Goal: Task Accomplishment & Management: Complete application form

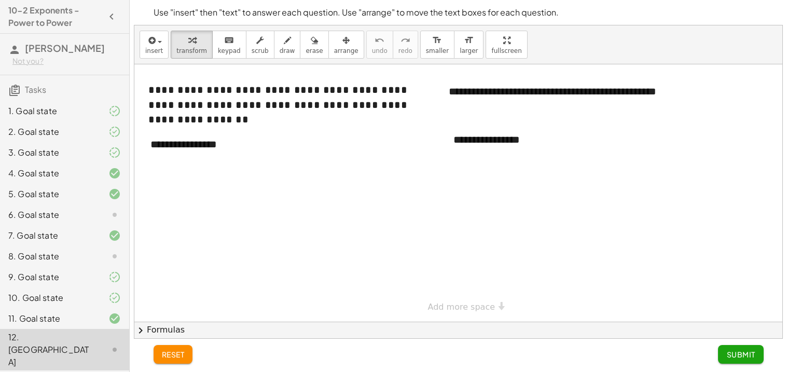
click at [92, 212] on div at bounding box center [106, 215] width 29 height 12
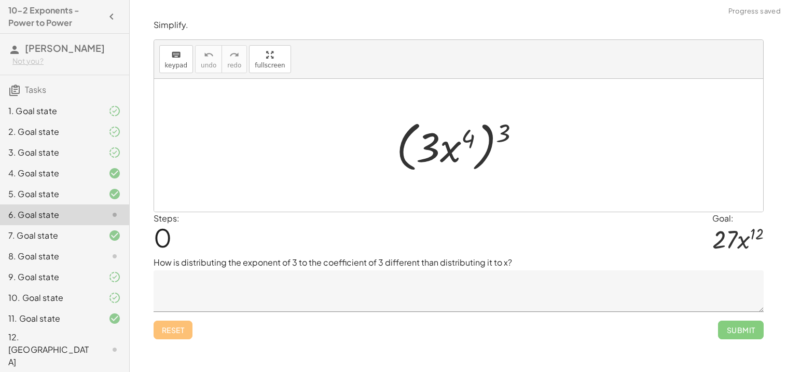
click at [506, 130] on div at bounding box center [462, 146] width 143 height 60
click at [466, 135] on div at bounding box center [462, 146] width 143 height 60
drag, startPoint x: 508, startPoint y: 133, endPoint x: 465, endPoint y: 137, distance: 43.3
click at [465, 137] on div at bounding box center [462, 146] width 143 height 60
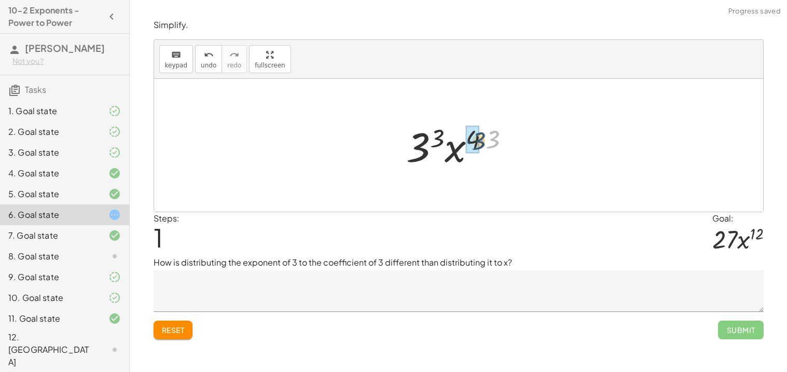
drag, startPoint x: 492, startPoint y: 141, endPoint x: 477, endPoint y: 142, distance: 15.1
drag, startPoint x: 446, startPoint y: 139, endPoint x: 432, endPoint y: 145, distance: 15.8
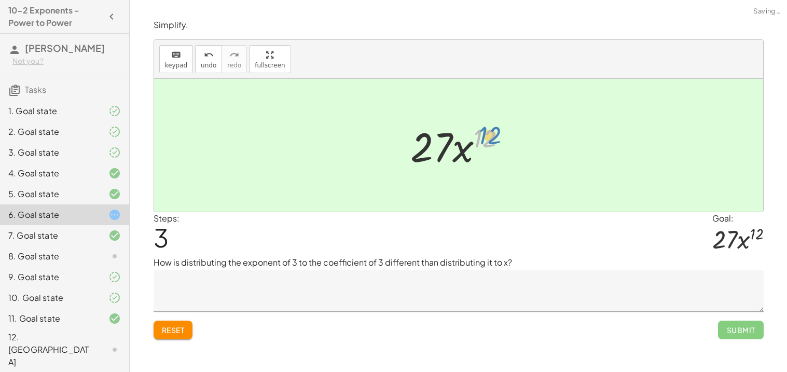
drag, startPoint x: 479, startPoint y: 138, endPoint x: 484, endPoint y: 135, distance: 6.1
click at [484, 135] on div at bounding box center [463, 145] width 114 height 53
click at [98, 257] on div at bounding box center [106, 256] width 29 height 12
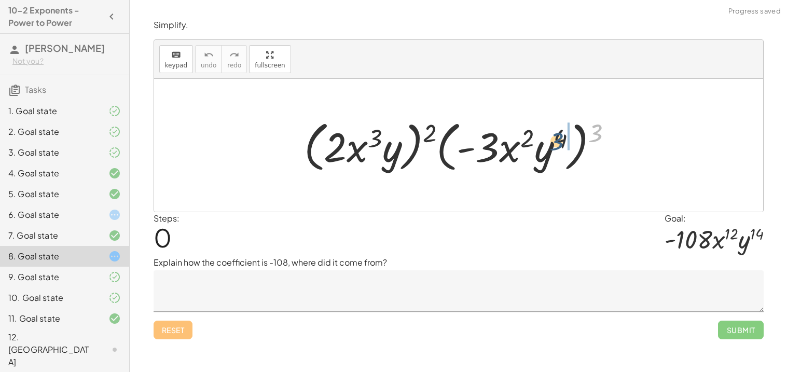
drag, startPoint x: 599, startPoint y: 129, endPoint x: 560, endPoint y: 137, distance: 40.3
click at [560, 137] on div at bounding box center [462, 146] width 327 height 60
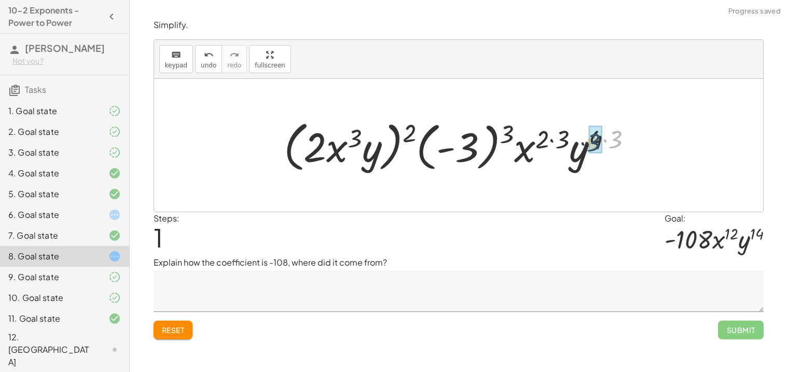
drag, startPoint x: 628, startPoint y: 135, endPoint x: 603, endPoint y: 138, distance: 25.1
click at [603, 138] on div at bounding box center [462, 146] width 367 height 60
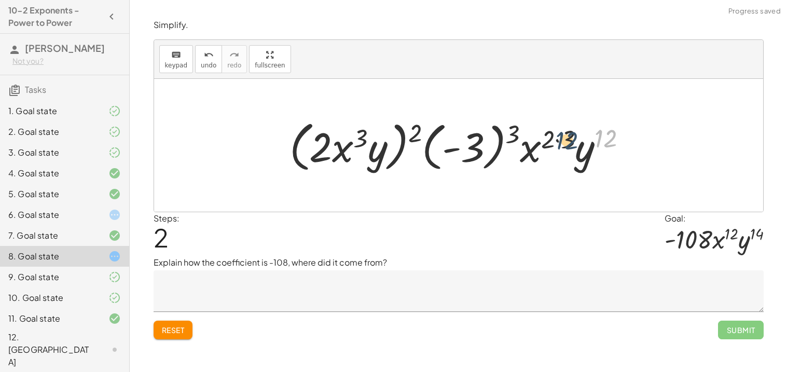
drag, startPoint x: 602, startPoint y: 139, endPoint x: 560, endPoint y: 140, distance: 42.6
click at [560, 140] on div at bounding box center [462, 146] width 356 height 60
click at [569, 136] on div at bounding box center [462, 146] width 356 height 60
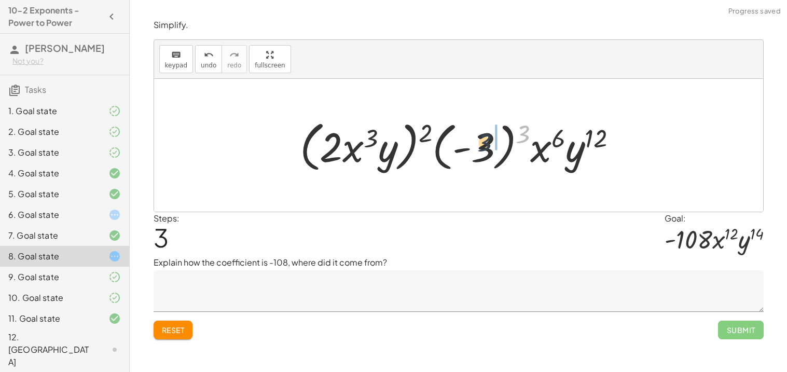
drag, startPoint x: 519, startPoint y: 133, endPoint x: 479, endPoint y: 142, distance: 40.9
click at [479, 142] on div at bounding box center [463, 146] width 336 height 60
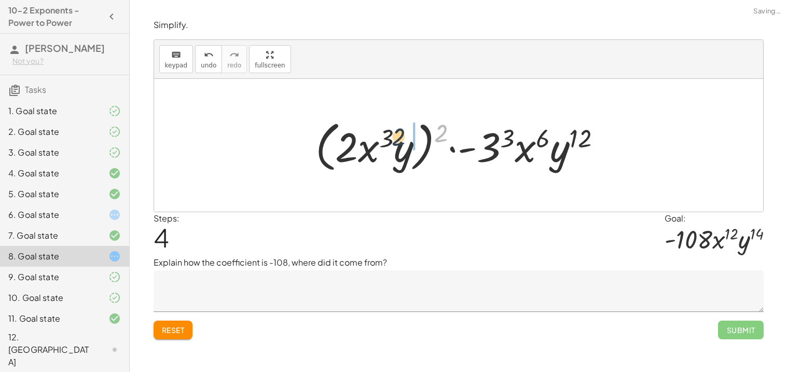
drag, startPoint x: 442, startPoint y: 136, endPoint x: 395, endPoint y: 140, distance: 47.3
click at [395, 140] on div at bounding box center [462, 146] width 305 height 60
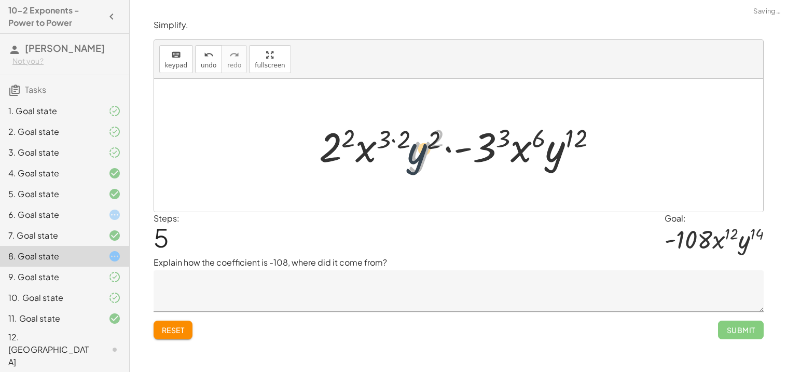
drag, startPoint x: 430, startPoint y: 142, endPoint x: 421, endPoint y: 147, distance: 10.5
click at [421, 147] on div at bounding box center [462, 145] width 297 height 53
drag, startPoint x: 434, startPoint y: 136, endPoint x: 405, endPoint y: 141, distance: 28.8
click at [405, 141] on div at bounding box center [462, 145] width 297 height 53
click at [392, 140] on div at bounding box center [462, 145] width 297 height 53
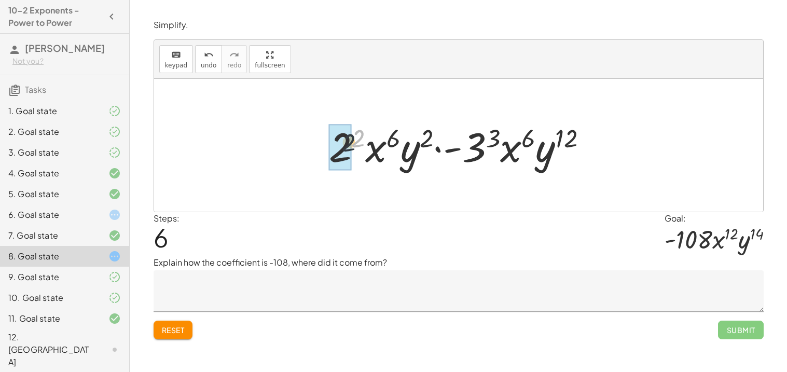
drag, startPoint x: 363, startPoint y: 139, endPoint x: 347, endPoint y: 146, distance: 18.1
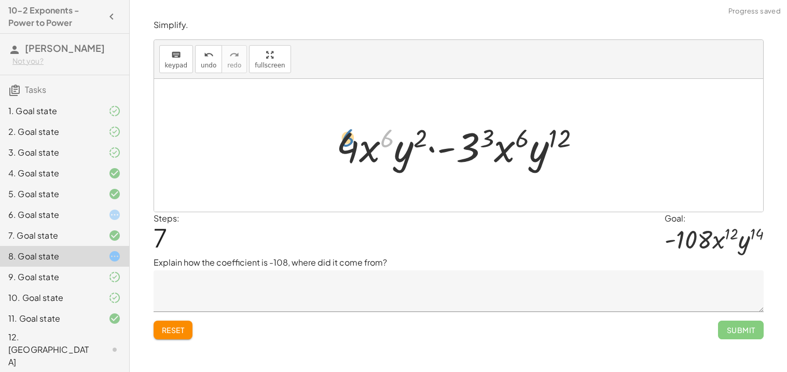
drag, startPoint x: 384, startPoint y: 136, endPoint x: 343, endPoint y: 136, distance: 41.0
click at [343, 136] on div at bounding box center [463, 145] width 264 height 53
drag, startPoint x: 419, startPoint y: 134, endPoint x: 402, endPoint y: 149, distance: 23.2
click at [402, 149] on div at bounding box center [463, 145] width 264 height 53
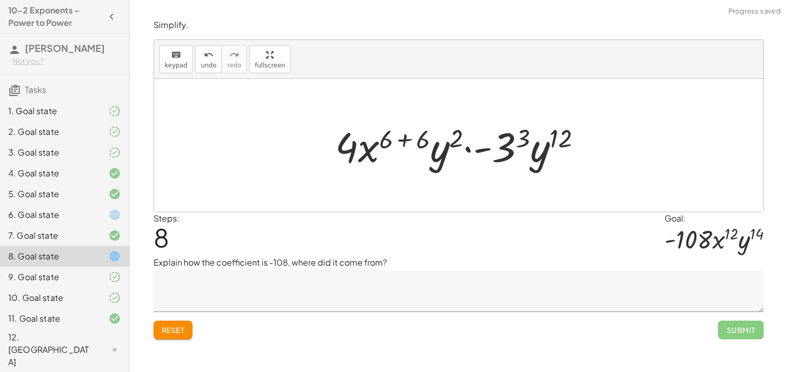
click at [423, 142] on div at bounding box center [463, 145] width 266 height 53
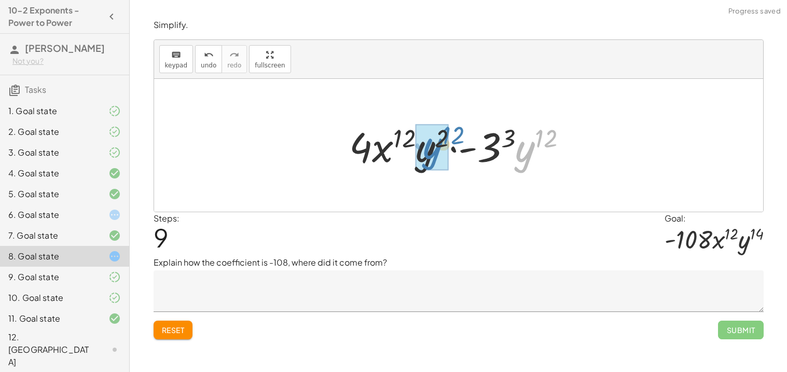
drag, startPoint x: 523, startPoint y: 153, endPoint x: 429, endPoint y: 149, distance: 94.5
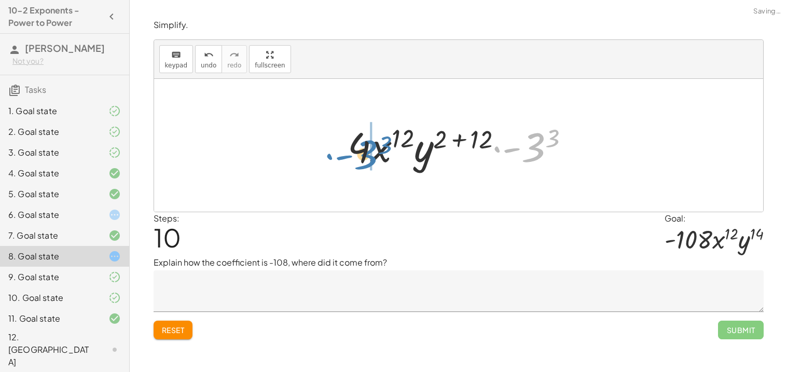
drag, startPoint x: 541, startPoint y: 149, endPoint x: 369, endPoint y: 155, distance: 171.8
click at [369, 155] on div at bounding box center [462, 145] width 241 height 53
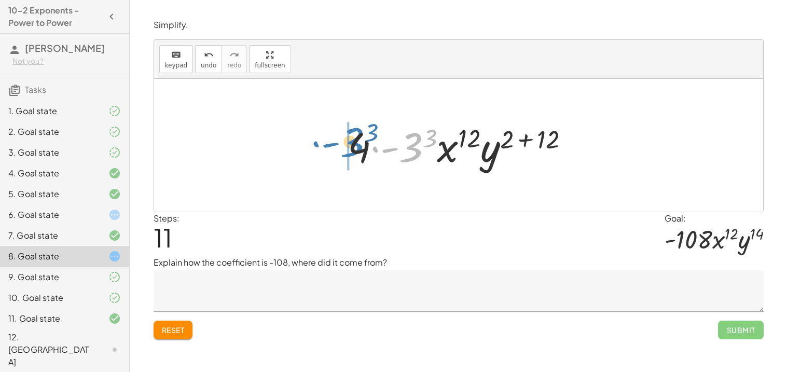
drag, startPoint x: 409, startPoint y: 150, endPoint x: 353, endPoint y: 147, distance: 56.1
click at [353, 147] on div at bounding box center [462, 145] width 241 height 53
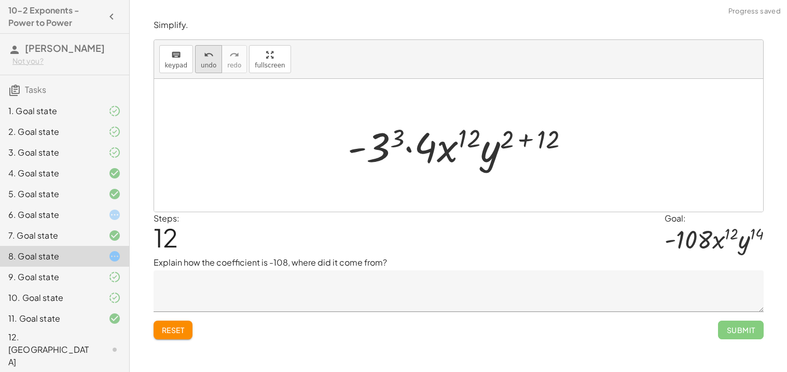
click at [213, 62] on button "undo undo" at bounding box center [208, 59] width 27 height 28
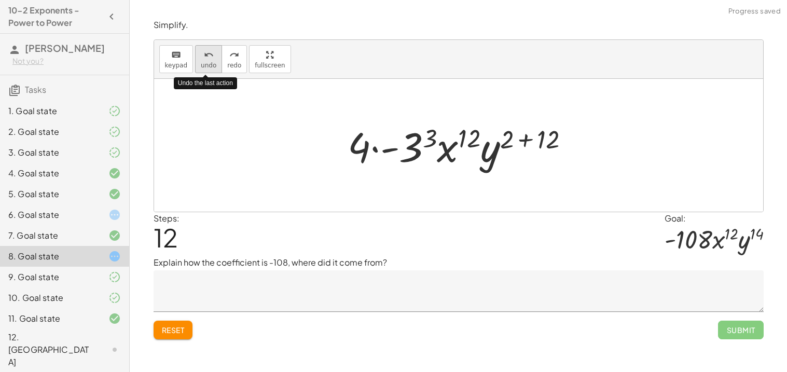
click at [213, 62] on button "undo undo" at bounding box center [208, 59] width 27 height 28
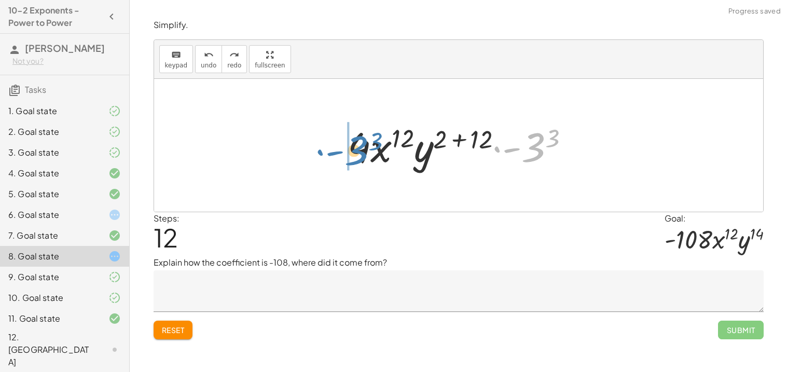
drag, startPoint x: 540, startPoint y: 143, endPoint x: 361, endPoint y: 146, distance: 178.5
click at [361, 146] on div at bounding box center [462, 145] width 241 height 53
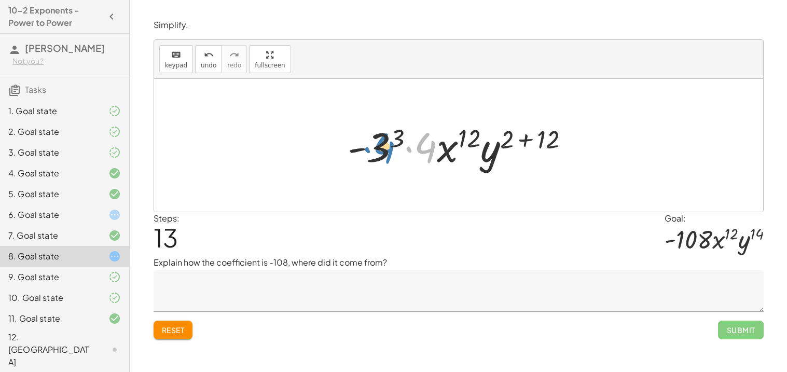
drag, startPoint x: 434, startPoint y: 153, endPoint x: 393, endPoint y: 151, distance: 40.5
click at [393, 151] on div at bounding box center [462, 145] width 241 height 53
click at [539, 138] on div at bounding box center [462, 145] width 241 height 53
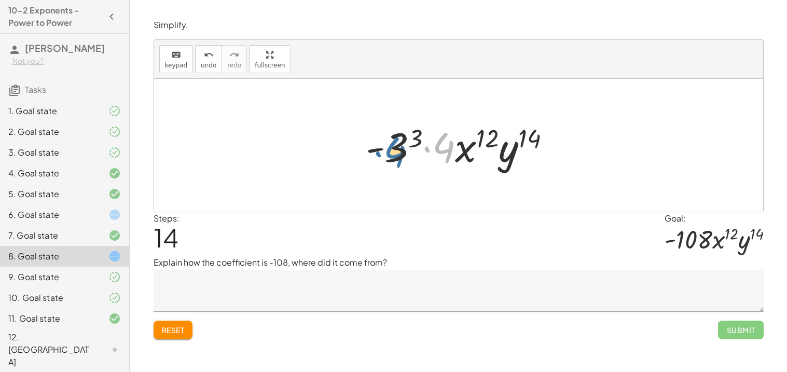
drag, startPoint x: 444, startPoint y: 149, endPoint x: 394, endPoint y: 154, distance: 50.5
click at [394, 154] on div at bounding box center [462, 145] width 203 height 53
drag, startPoint x: 439, startPoint y: 150, endPoint x: 401, endPoint y: 154, distance: 38.6
click at [401, 154] on div at bounding box center [462, 145] width 203 height 53
drag, startPoint x: 450, startPoint y: 136, endPoint x: 384, endPoint y: 144, distance: 66.8
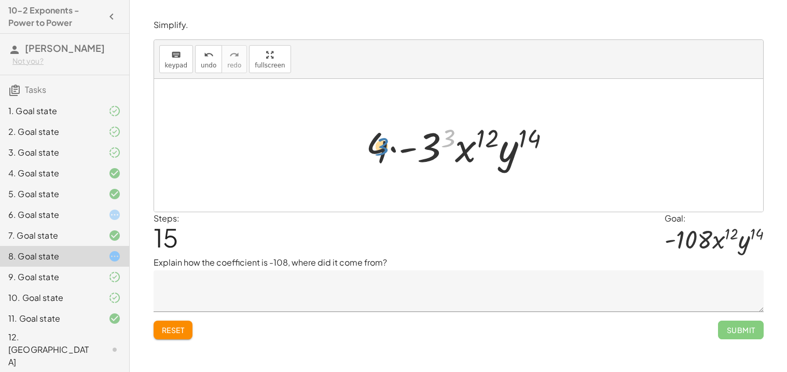
click at [384, 144] on div at bounding box center [462, 145] width 203 height 53
click at [428, 145] on div at bounding box center [462, 145] width 203 height 53
click at [428, 145] on div at bounding box center [463, 145] width 208 height 53
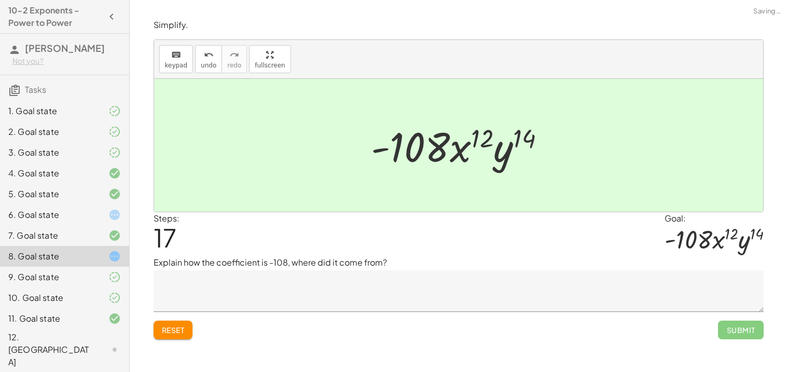
click at [403, 151] on div at bounding box center [462, 145] width 193 height 53
click at [114, 343] on icon at bounding box center [114, 349] width 12 height 12
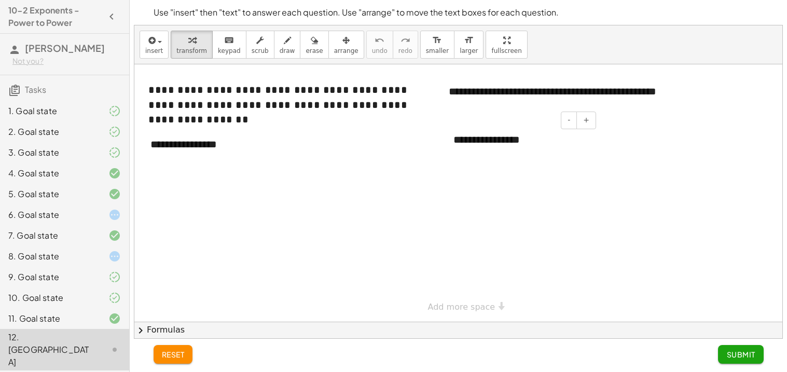
click at [522, 142] on div "**********" at bounding box center [521, 140] width 156 height 36
click at [173, 141] on div "**********" at bounding box center [218, 145] width 156 height 36
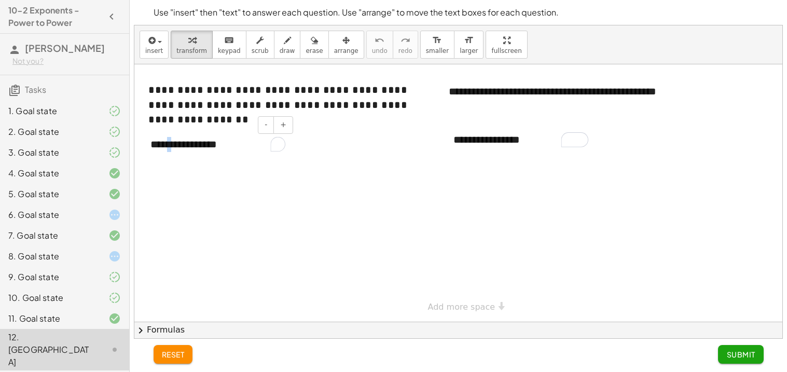
click at [173, 141] on div "**********" at bounding box center [218, 145] width 156 height 36
click at [68, 217] on div "6. Goal state" at bounding box center [50, 215] width 84 height 12
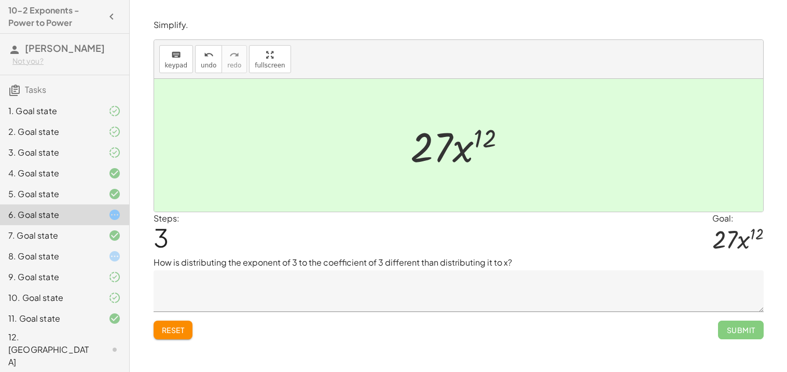
click at [107, 252] on div at bounding box center [106, 256] width 29 height 12
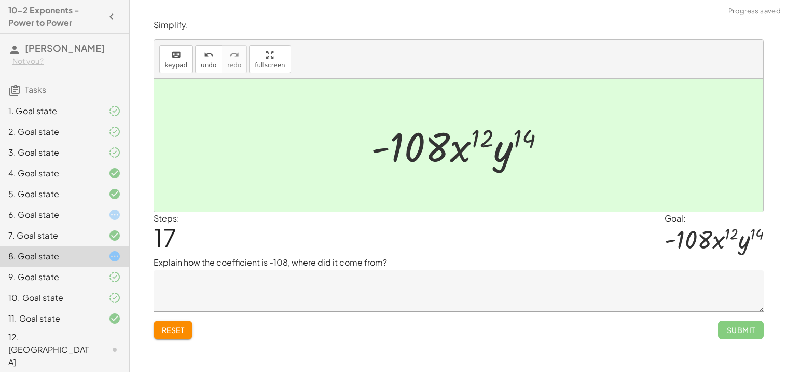
click at [213, 299] on textarea at bounding box center [459, 291] width 610 height 42
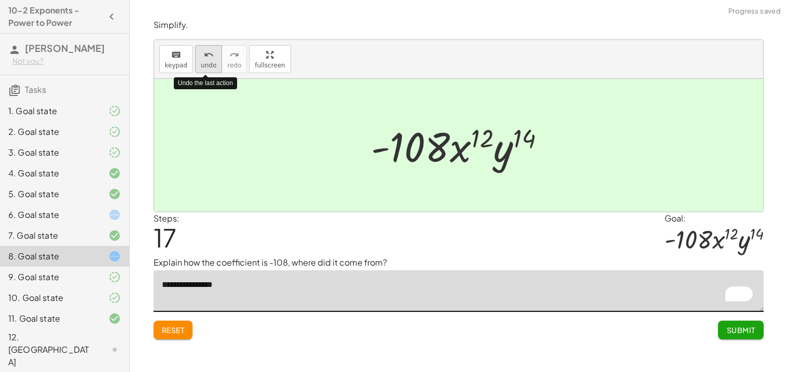
click at [209, 62] on span "undo" at bounding box center [209, 65] width 16 height 7
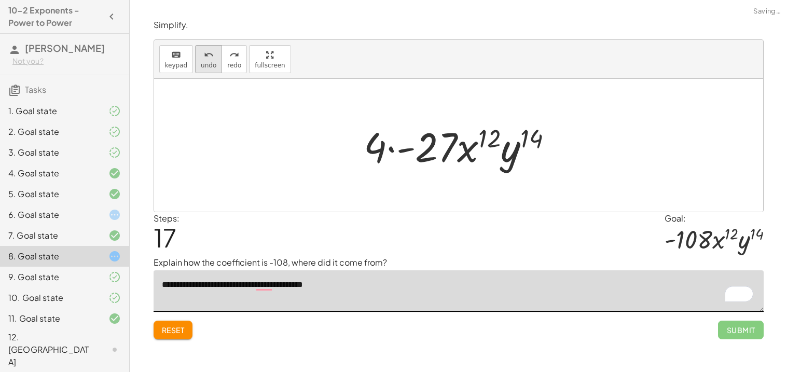
click at [208, 61] on button "undo undo" at bounding box center [208, 59] width 27 height 28
click at [206, 58] on icon "undo" at bounding box center [209, 55] width 10 height 12
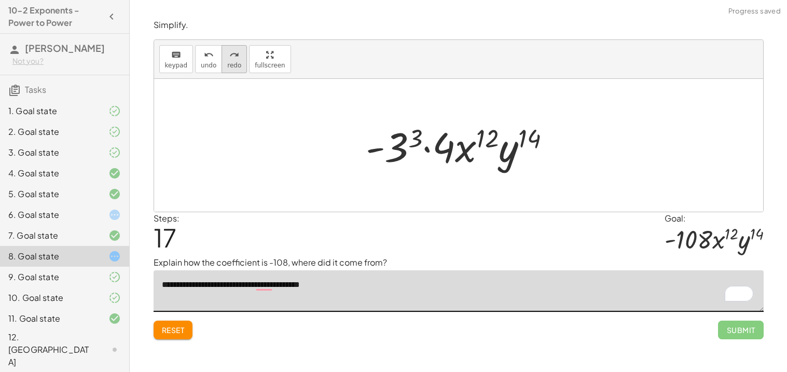
click at [226, 60] on button "redo redo" at bounding box center [234, 59] width 25 height 28
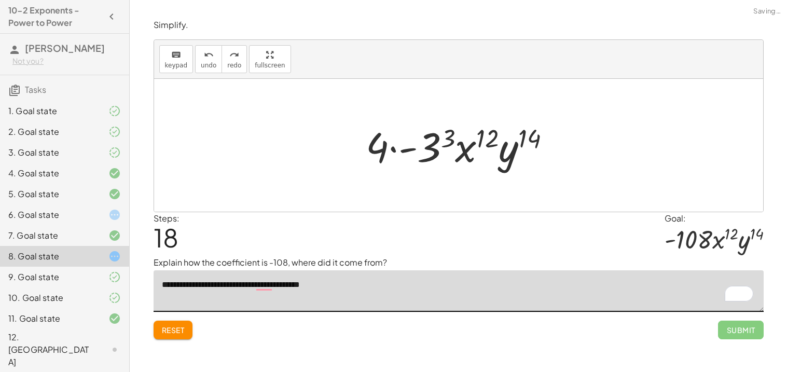
click at [426, 146] on div at bounding box center [462, 145] width 203 height 53
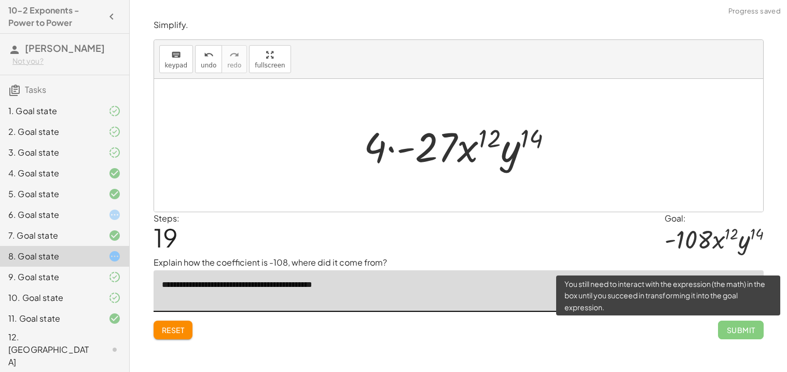
type textarea "**********"
click at [727, 327] on span "Submit" at bounding box center [740, 330] width 45 height 19
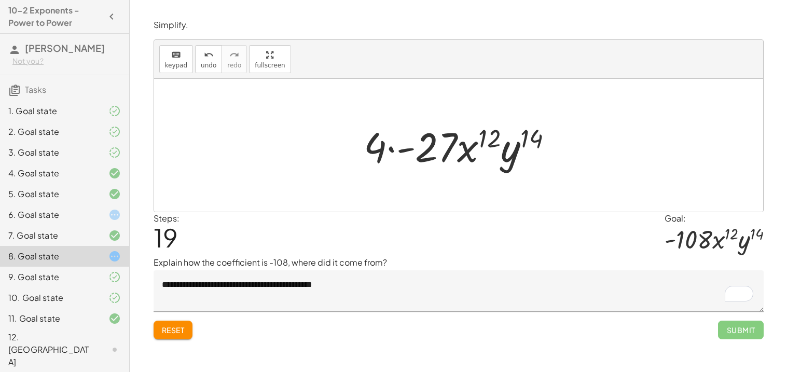
click at [419, 162] on div at bounding box center [463, 145] width 208 height 53
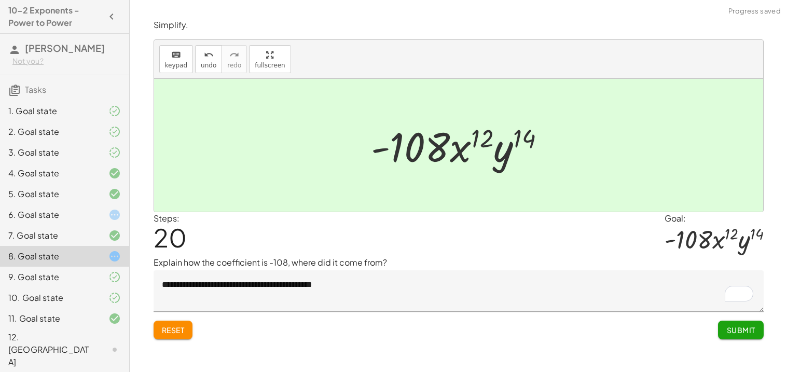
click at [753, 327] on span "Submit" at bounding box center [740, 329] width 29 height 9
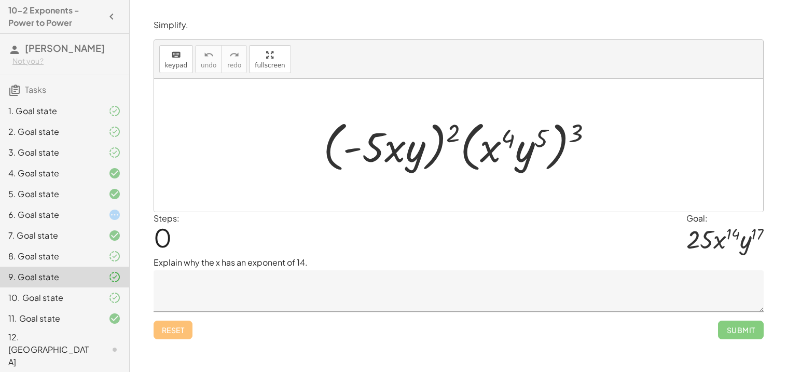
click at [104, 317] on div at bounding box center [106, 318] width 29 height 12
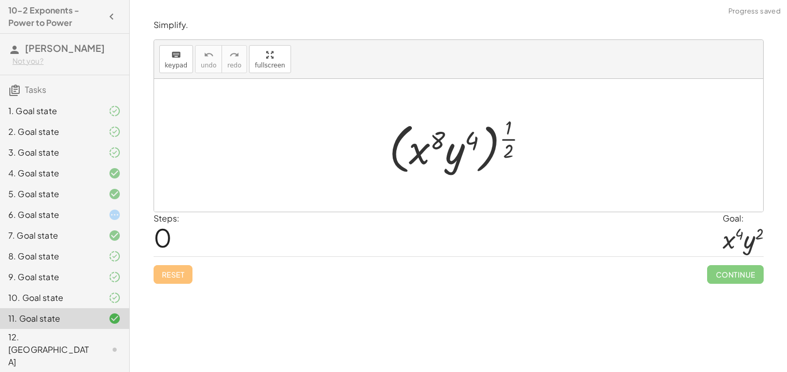
click at [107, 287] on div "8. Goal state" at bounding box center [64, 297] width 129 height 21
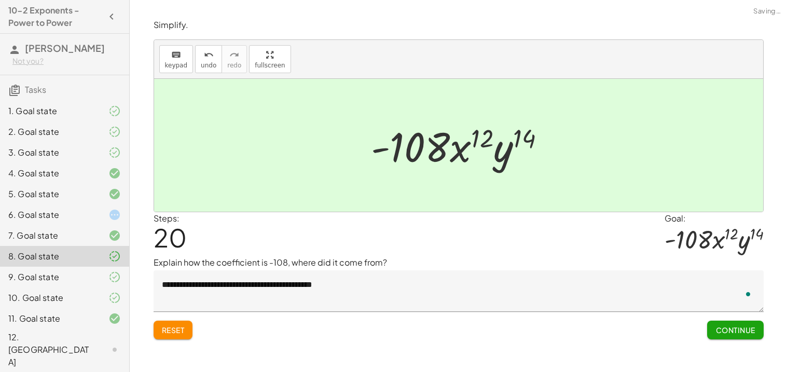
click at [107, 274] on div at bounding box center [106, 277] width 29 height 12
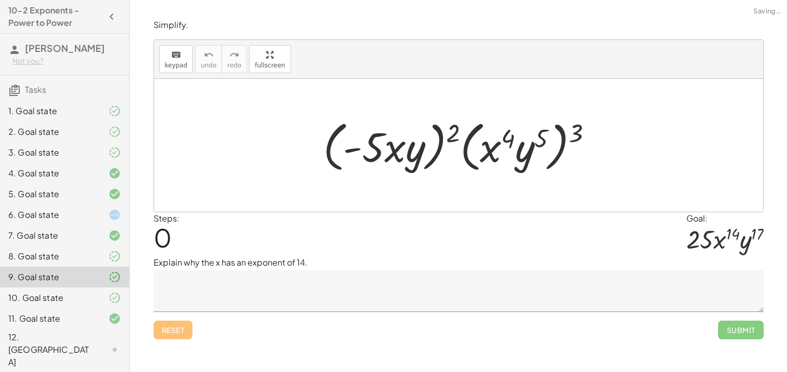
click at [105, 295] on div at bounding box center [106, 298] width 29 height 12
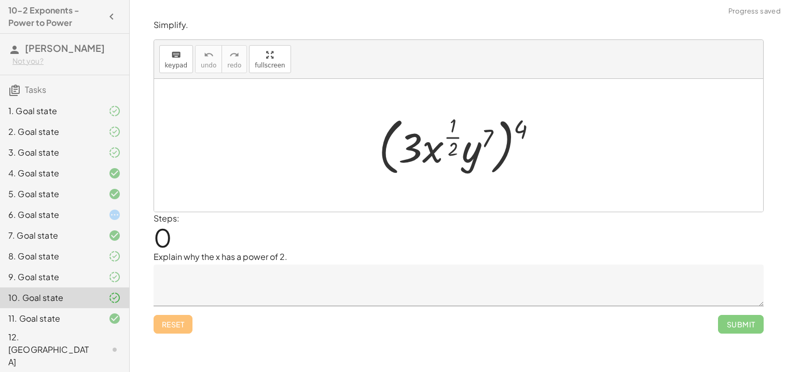
click at [110, 231] on icon at bounding box center [114, 235] width 12 height 12
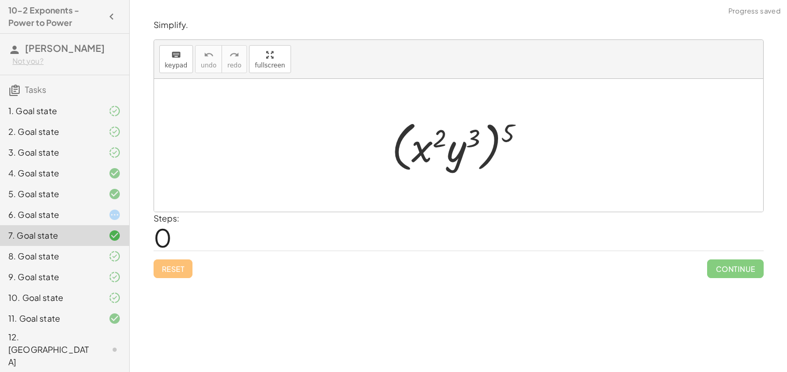
click at [114, 218] on icon at bounding box center [114, 215] width 12 height 12
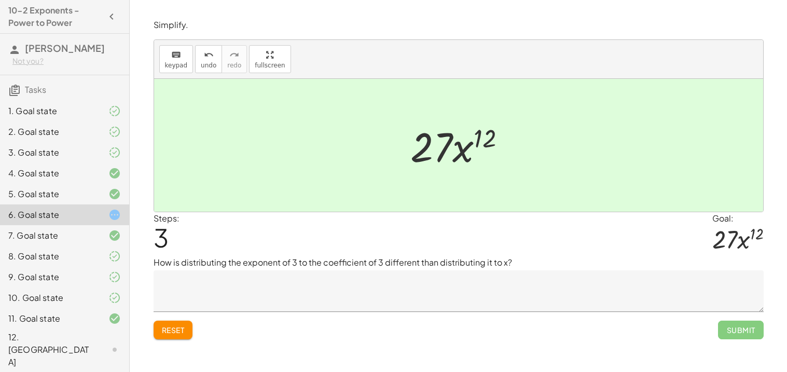
click at [264, 275] on textarea at bounding box center [459, 291] width 610 height 42
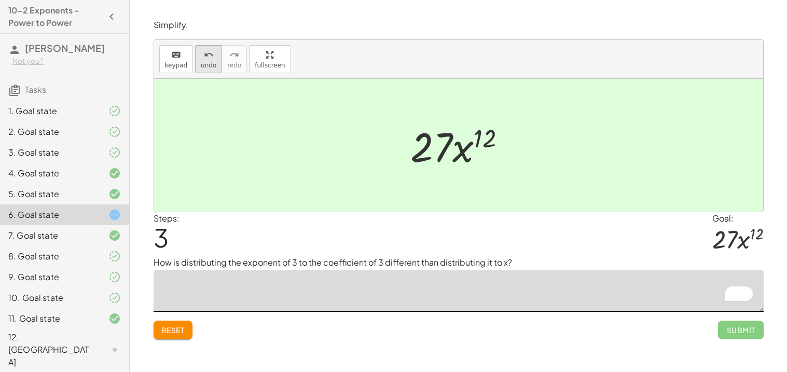
click at [210, 66] on span "undo" at bounding box center [209, 65] width 16 height 7
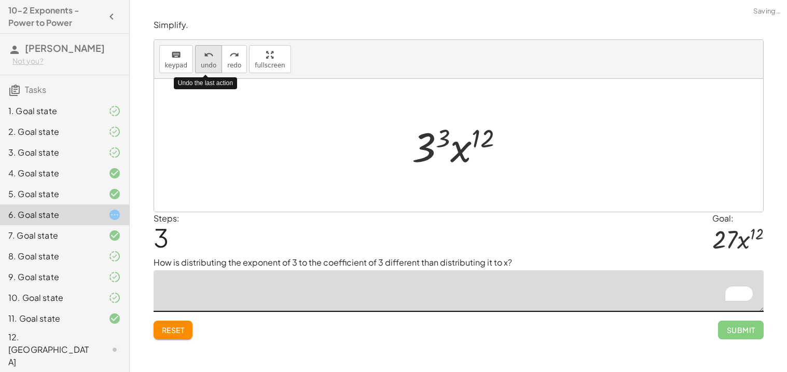
click at [210, 66] on span "undo" at bounding box center [209, 65] width 16 height 7
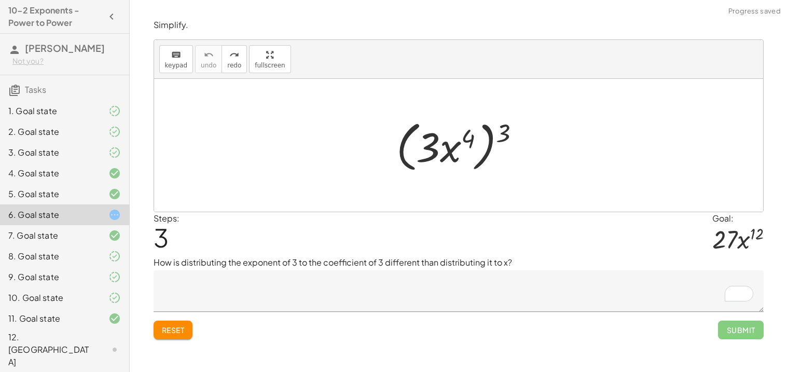
click at [245, 301] on textarea "To enrich screen reader interactions, please activate Accessibility in Grammarl…" at bounding box center [459, 291] width 610 height 42
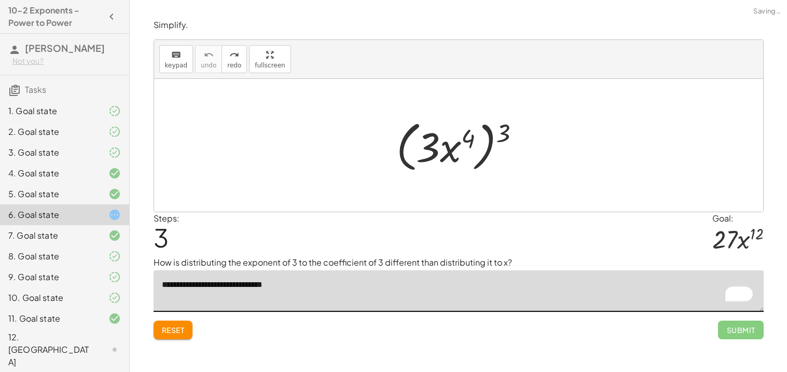
click at [273, 285] on textarea "**********" at bounding box center [459, 291] width 610 height 42
click at [266, 287] on textarea "**********" at bounding box center [459, 291] width 610 height 42
paste textarea "*"
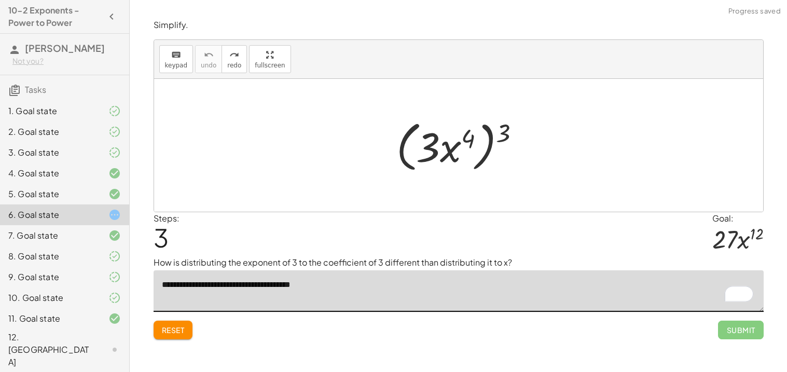
click at [355, 282] on textarea "**********" at bounding box center [459, 291] width 610 height 42
click at [236, 57] on div "redo" at bounding box center [234, 54] width 14 height 12
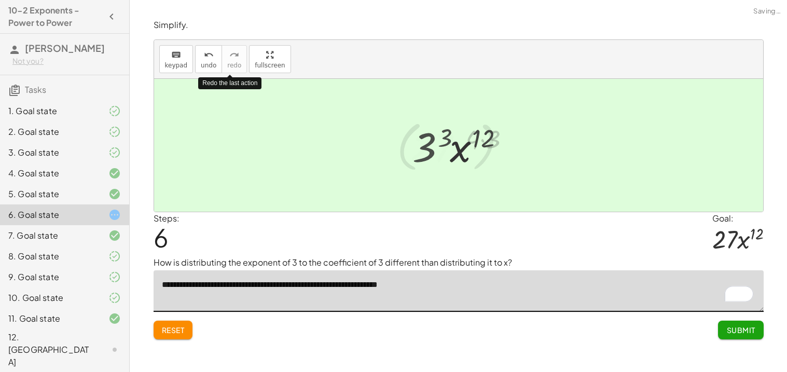
type textarea "**********"
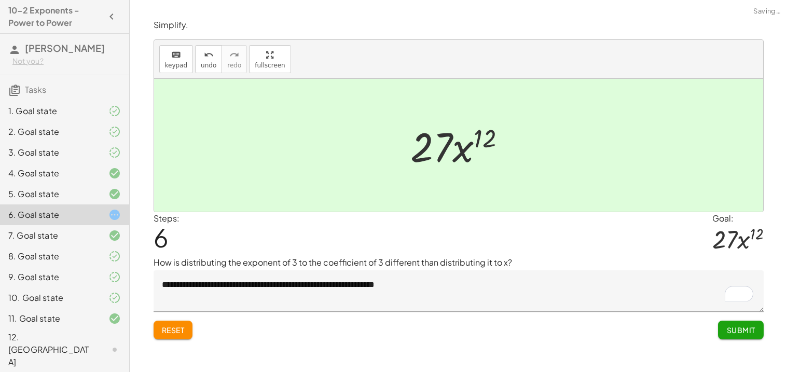
click at [729, 328] on span "Submit" at bounding box center [740, 329] width 29 height 9
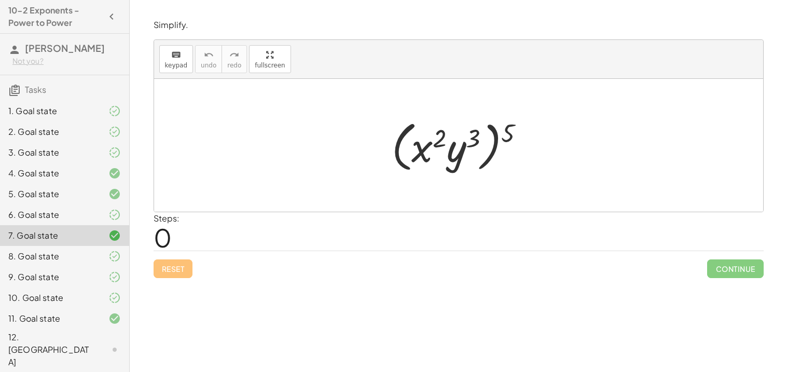
click at [100, 330] on div "12. [GEOGRAPHIC_DATA]" at bounding box center [64, 350] width 129 height 42
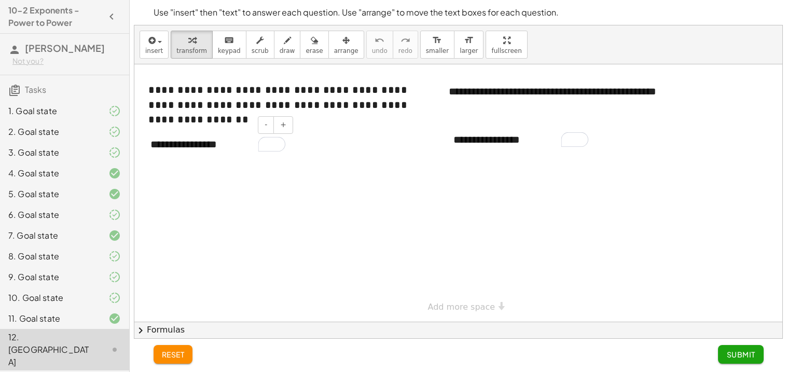
click at [199, 151] on div "**********" at bounding box center [218, 145] width 156 height 36
click at [446, 137] on div at bounding box center [448, 140] width 10 height 36
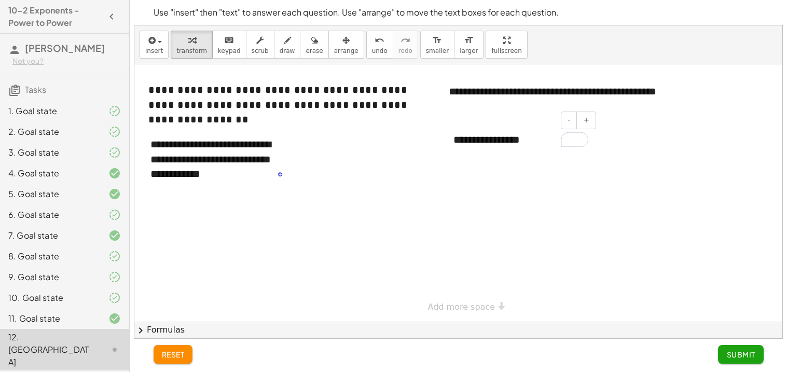
click at [478, 136] on div "**********" at bounding box center [521, 140] width 156 height 36
click at [480, 125] on div "- +" at bounding box center [518, 121] width 156 height 18
click at [493, 139] on div "**********" at bounding box center [521, 140] width 156 height 36
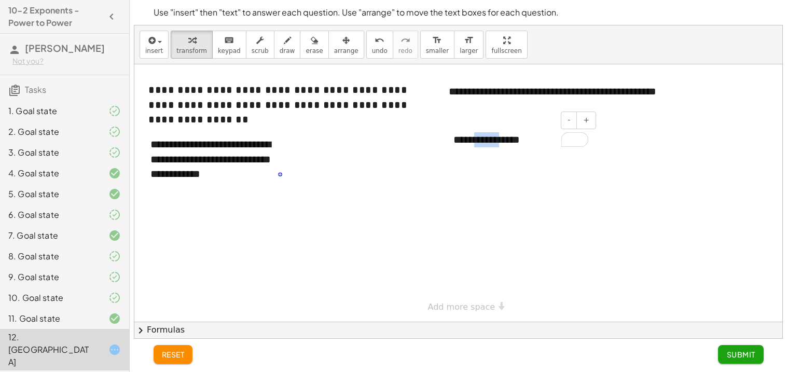
click at [493, 139] on div "**********" at bounding box center [521, 140] width 156 height 36
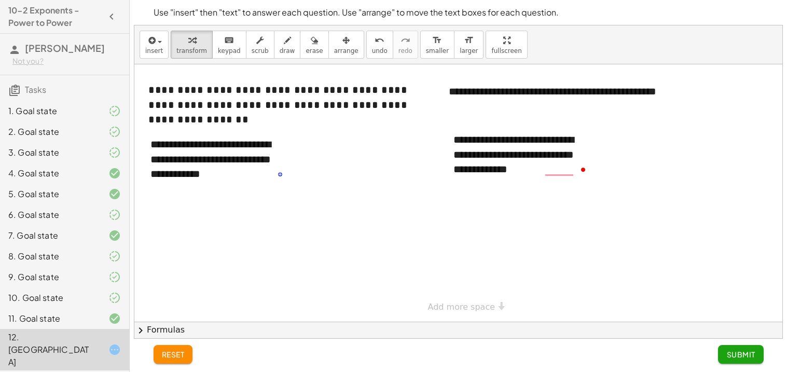
click at [744, 354] on span "Submit" at bounding box center [740, 354] width 29 height 9
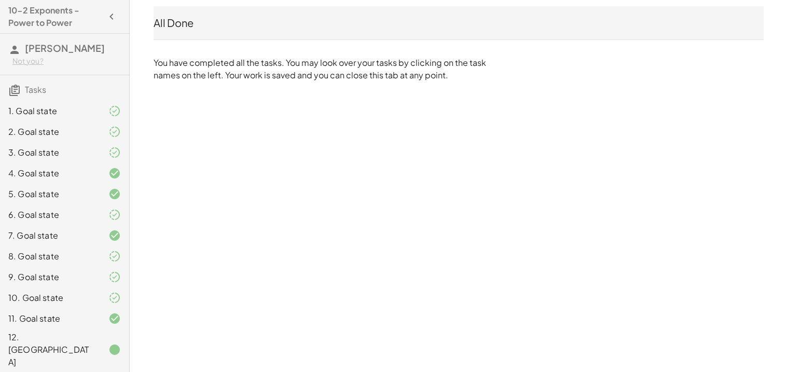
click at [82, 213] on div "6. Goal state" at bounding box center [50, 215] width 84 height 12
click at [113, 105] on icon at bounding box center [114, 111] width 12 height 12
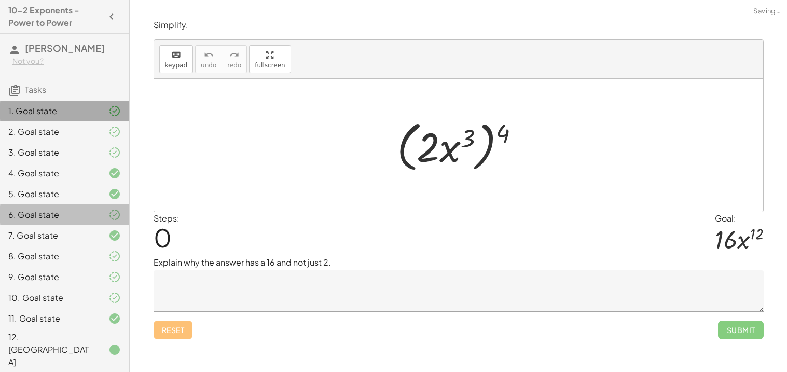
click at [90, 108] on div "1. Goal state" at bounding box center [50, 111] width 84 height 12
